Goal: Information Seeking & Learning: Compare options

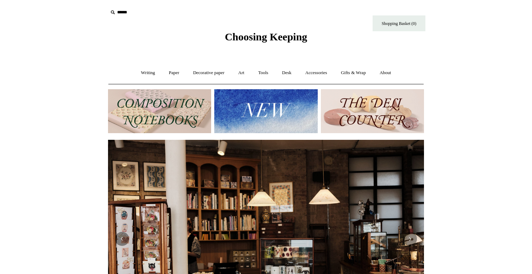
click at [178, 120] on img at bounding box center [159, 111] width 103 height 44
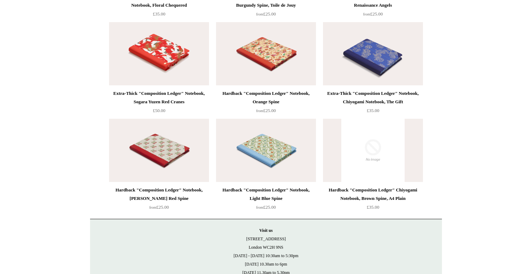
scroll to position [1488, 0]
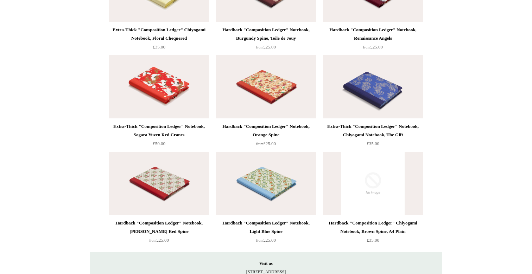
click at [410, 226] on div "Hardback "Composition Ledger" Chiyogami Notebook, Brown Spine, A4 Plain" at bounding box center [373, 227] width 96 height 17
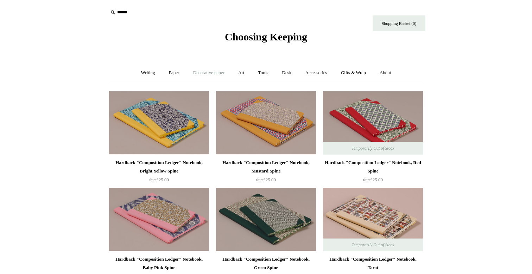
scroll to position [0, 0]
click at [167, 73] on link "Paper +" at bounding box center [174, 73] width 23 height 19
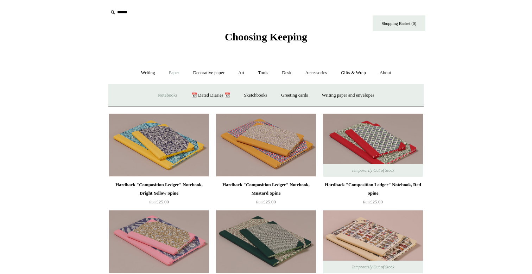
click at [165, 97] on link "Notebooks +" at bounding box center [167, 95] width 32 height 19
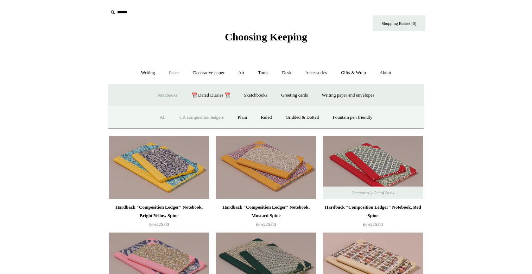
click at [159, 117] on link "All" at bounding box center [162, 117] width 19 height 19
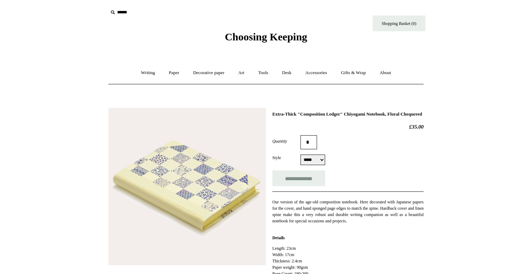
select select "*****"
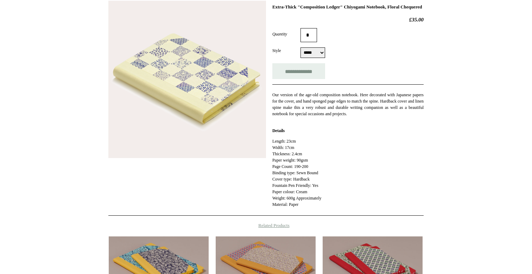
scroll to position [109, 0]
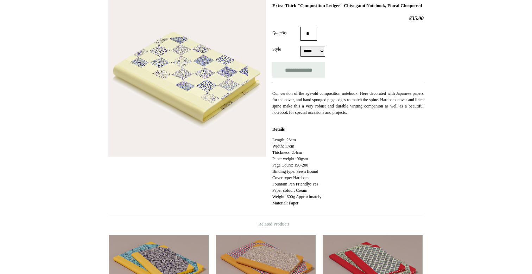
click at [213, 75] on img at bounding box center [187, 78] width 158 height 158
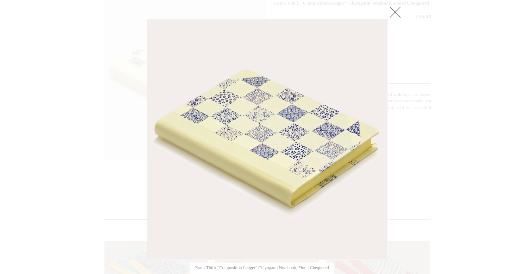
scroll to position [83, 0]
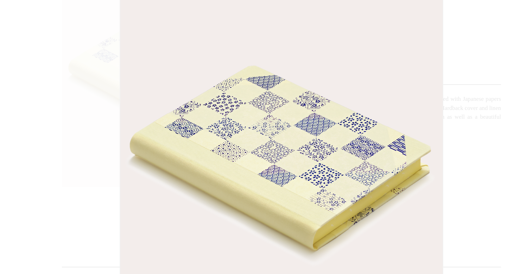
click at [344, 37] on div at bounding box center [266, 193] width 532 height 552
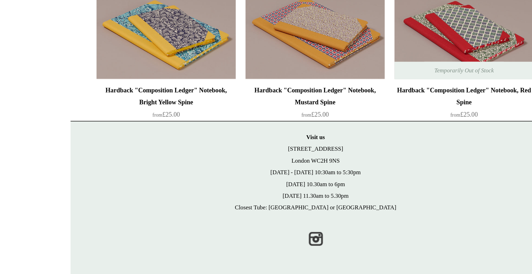
scroll to position [278, 0]
click at [258, 241] on link "Instagram" at bounding box center [265, 248] width 15 height 15
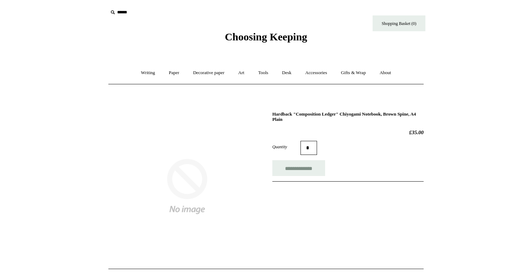
click at [344, 114] on h1 "Hardback "Composition Ledger" Chiyogami Notebook, Brown Spine, A4 Plain" at bounding box center [347, 117] width 151 height 11
copy div "Hardback "Composition Ledger" Chiyogami Notebook, Brown Spine, A4 Plain"
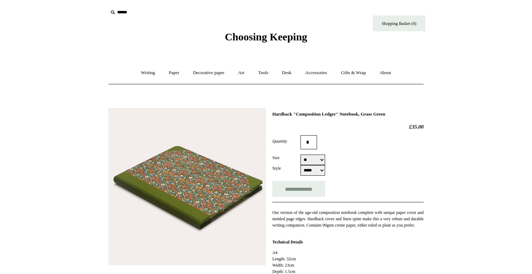
select select "**"
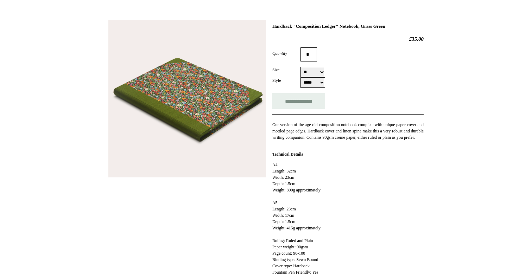
scroll to position [280, 0]
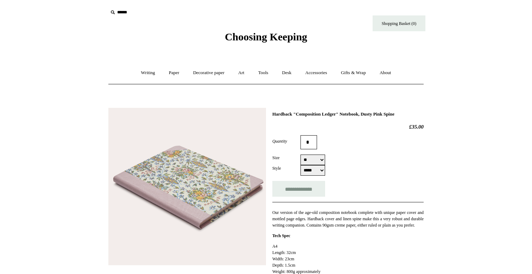
select select "**"
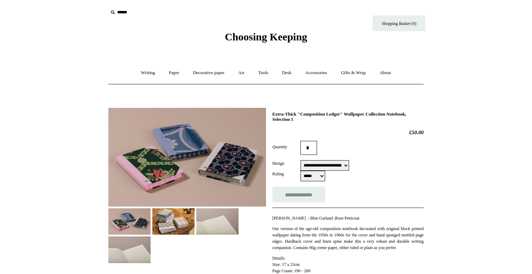
select select "**********"
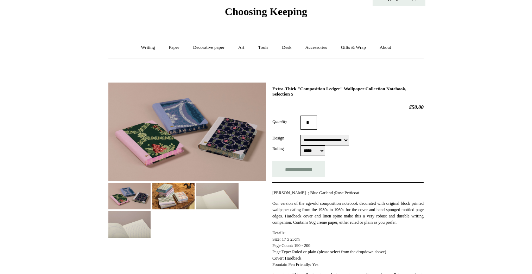
scroll to position [44, 0]
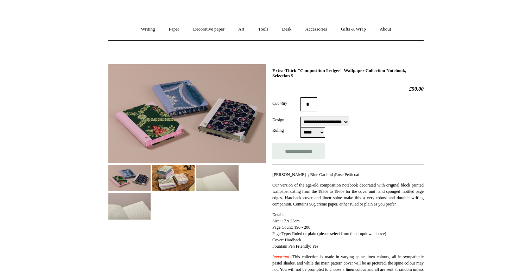
click at [174, 177] on img at bounding box center [173, 178] width 42 height 26
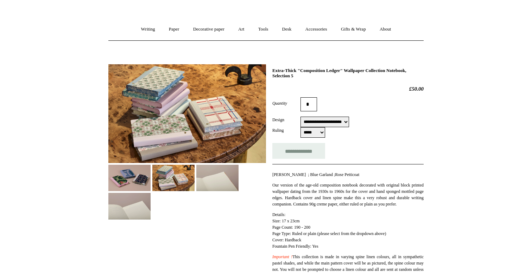
scroll to position [88, 0]
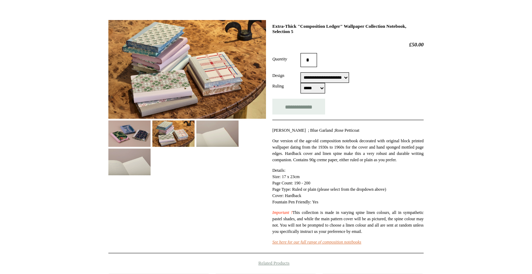
drag, startPoint x: 297, startPoint y: 221, endPoint x: 360, endPoint y: 240, distance: 65.2
click at [360, 235] on p "Important ! This collection is made in varying spine linen colours, all in symp…" at bounding box center [347, 222] width 151 height 25
click at [138, 142] on img at bounding box center [129, 134] width 42 height 26
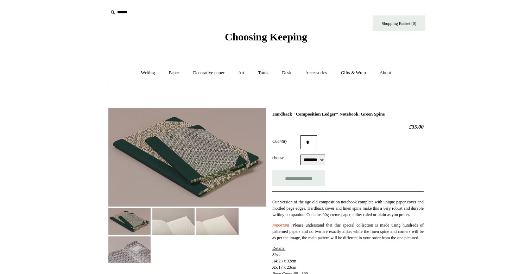
select select "********"
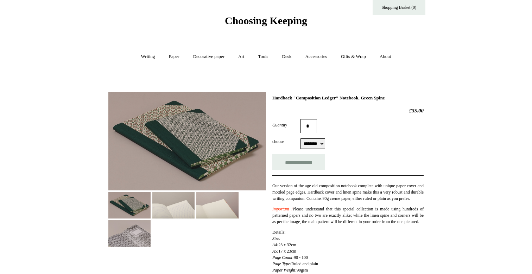
scroll to position [17, 0]
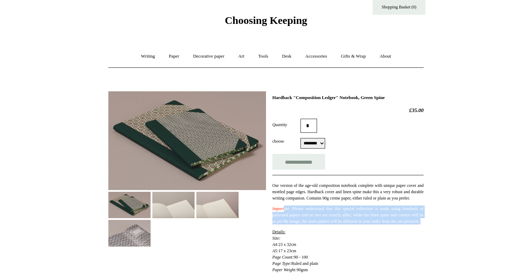
drag, startPoint x: 287, startPoint y: 215, endPoint x: 339, endPoint y: 238, distance: 56.9
click at [339, 238] on div "Our version of the age-old composition notebook complete with unique paper cove…" at bounding box center [347, 246] width 151 height 142
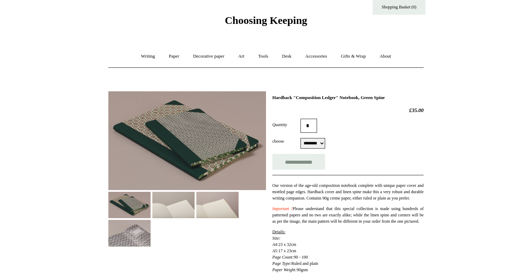
click at [339, 238] on div "Our version of the age-old composition notebook complete with unique paper cove…" at bounding box center [347, 246] width 151 height 142
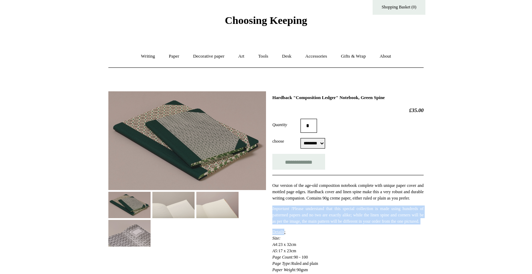
drag, startPoint x: 339, startPoint y: 238, endPoint x: 281, endPoint y: 210, distance: 64.0
click at [281, 210] on div "Our version of the age-old composition notebook complete with unique paper cove…" at bounding box center [347, 246] width 151 height 142
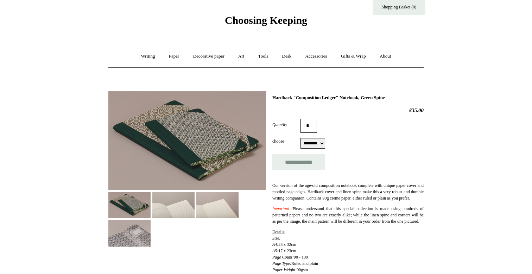
click at [177, 201] on img at bounding box center [173, 205] width 42 height 26
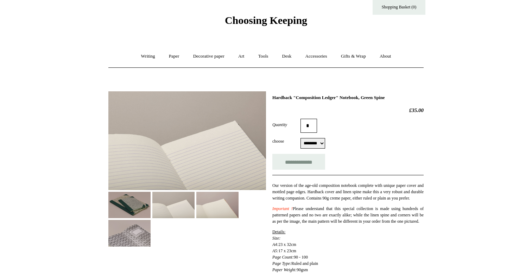
click at [254, 216] on div at bounding box center [187, 166] width 158 height 161
click at [241, 211] on div at bounding box center [187, 166] width 158 height 161
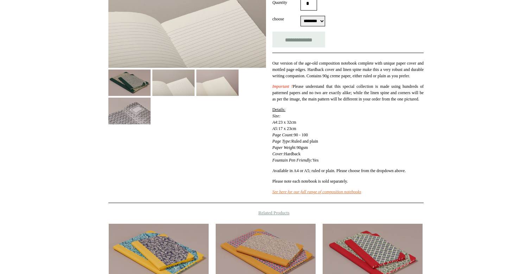
scroll to position [246, 0]
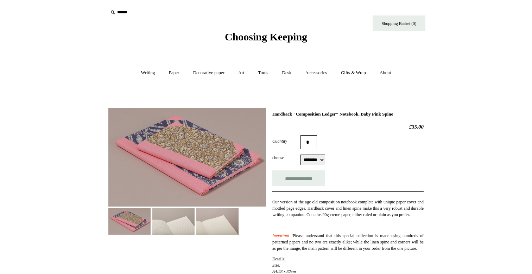
select select "********"
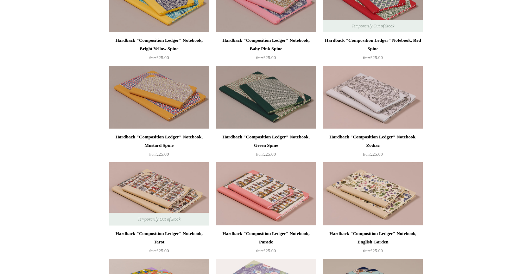
scroll to position [295, 0]
